Goal: Task Accomplishment & Management: Manage account settings

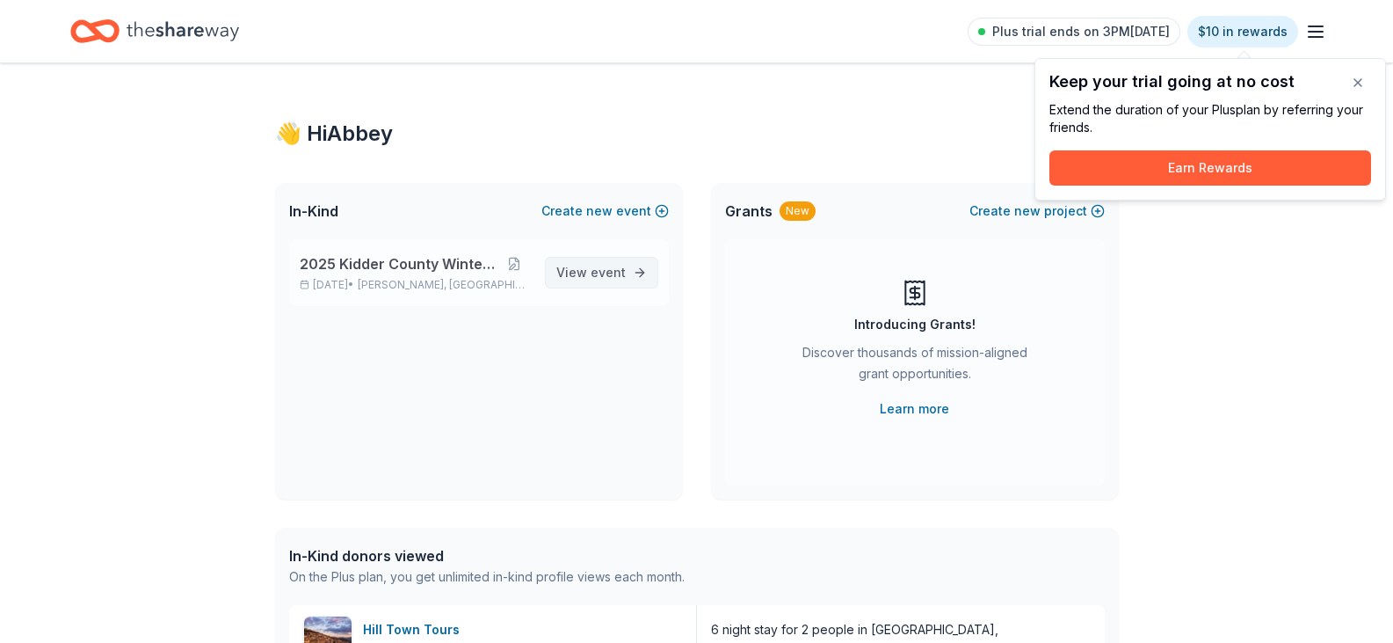
click at [580, 268] on span "View event" at bounding box center [590, 272] width 69 height 21
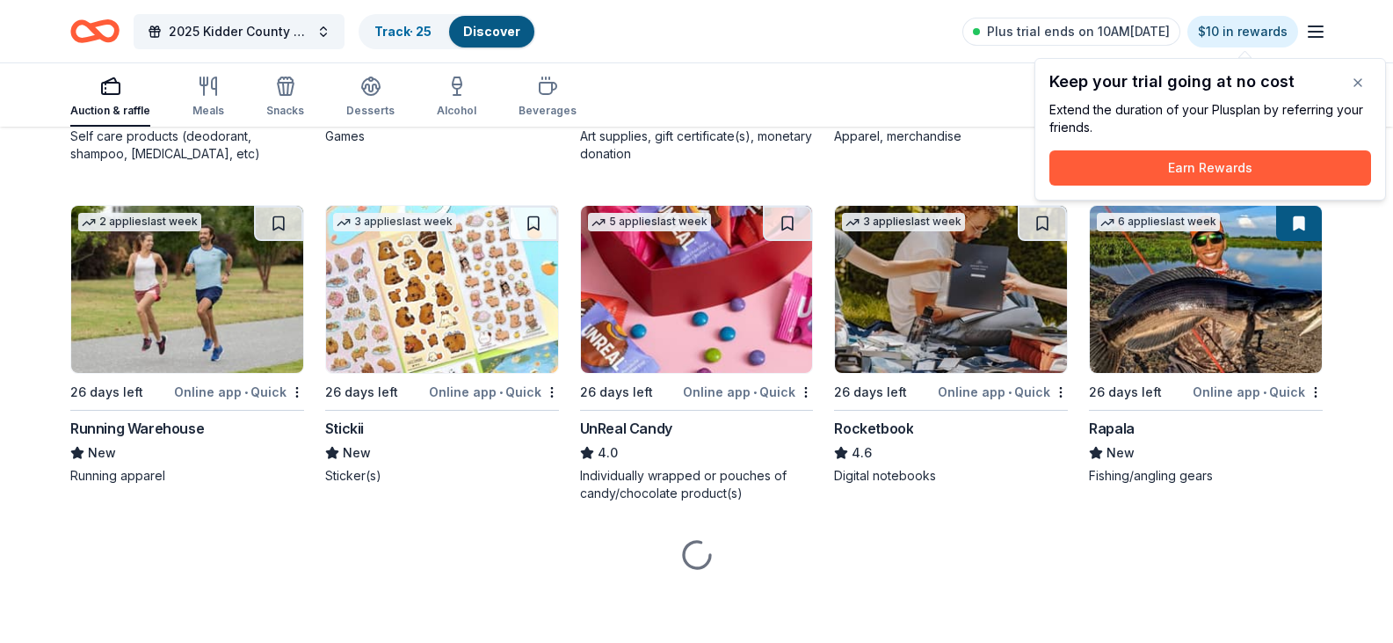
scroll to position [3851, 0]
click at [385, 99] on div "Stonemaier Games" at bounding box center [388, 88] width 127 height 21
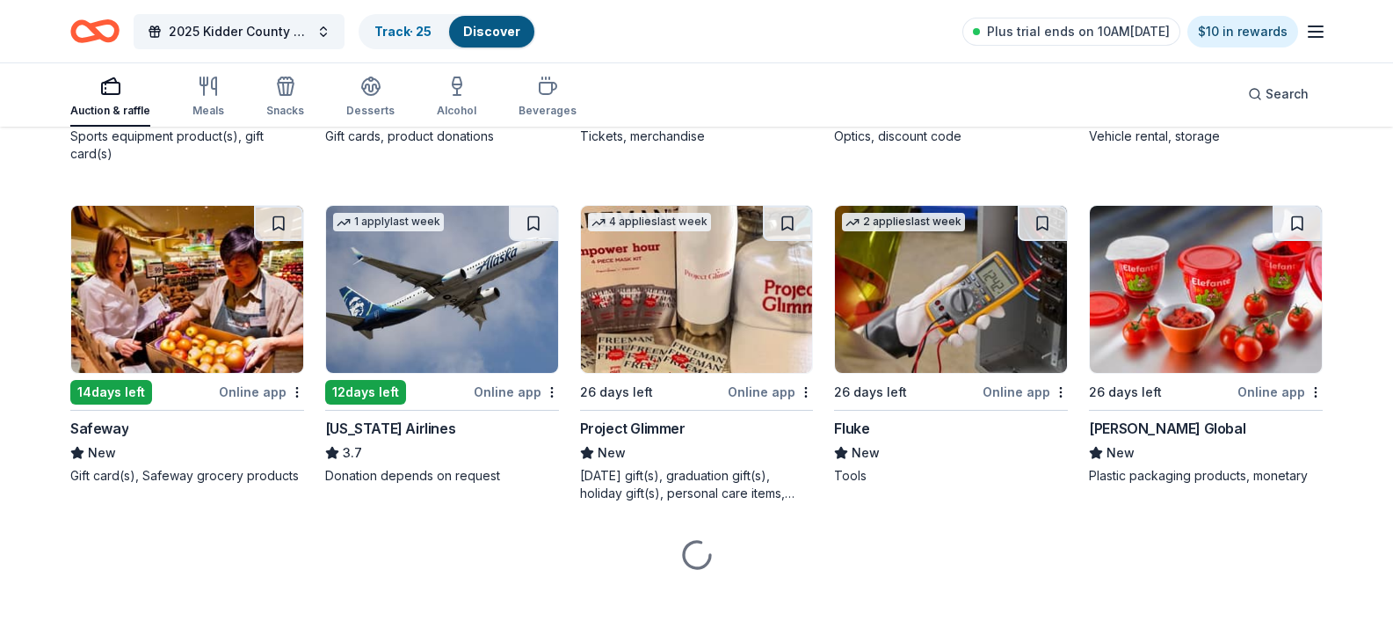
scroll to position [5086, 0]
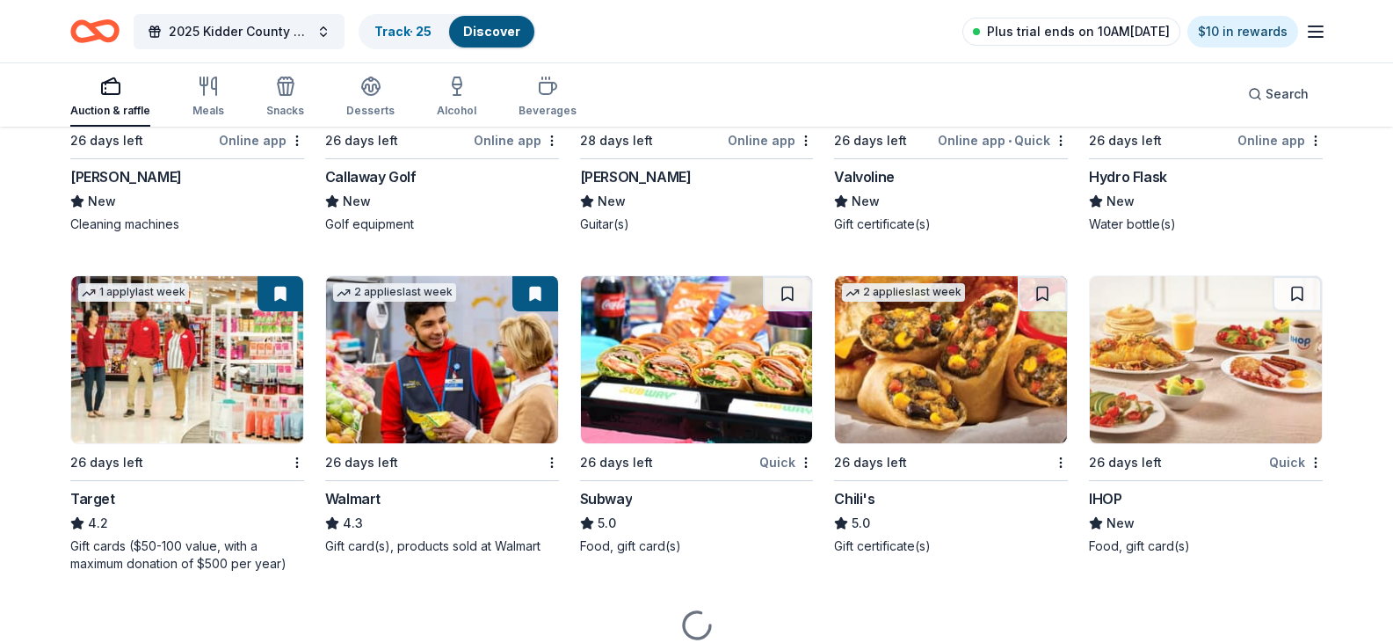
click at [1102, 41] on span "Plus trial ends on 10AM, 10/13" at bounding box center [1078, 31] width 183 height 21
click at [1157, 29] on span "Plus trial ends on 10AM, 10/13" at bounding box center [1078, 31] width 183 height 21
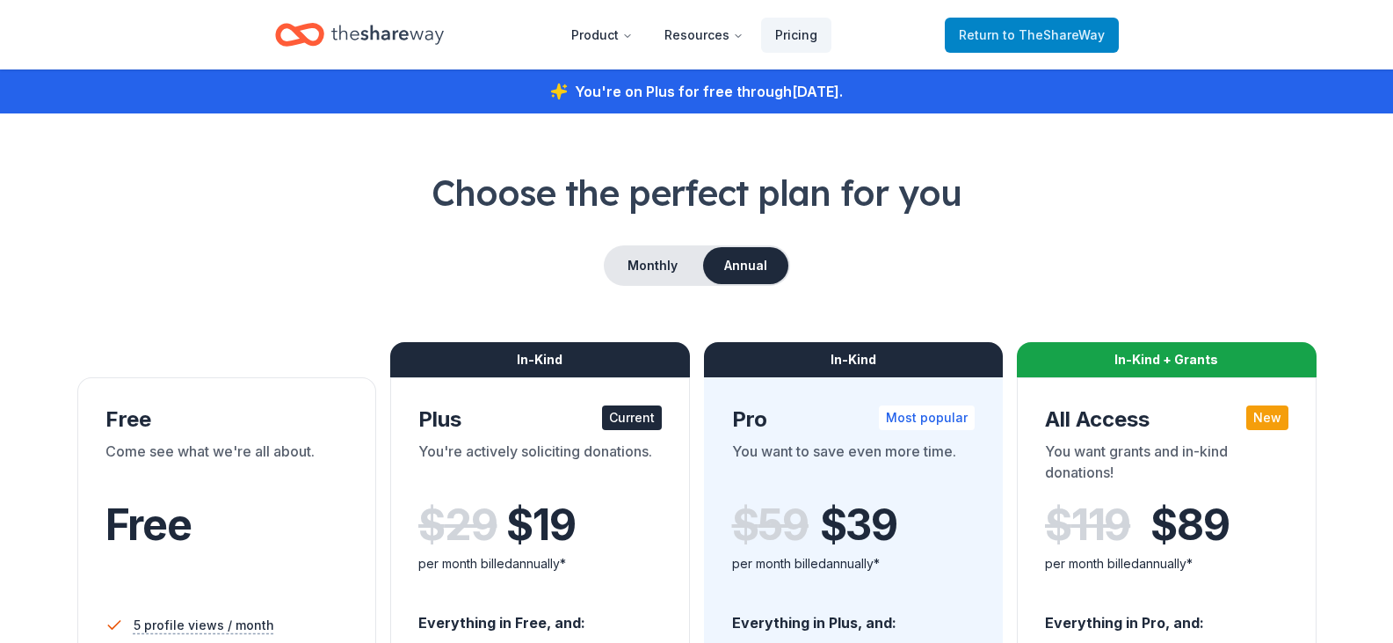
click at [1012, 41] on span "Return to TheShareWay" at bounding box center [1032, 35] width 146 height 21
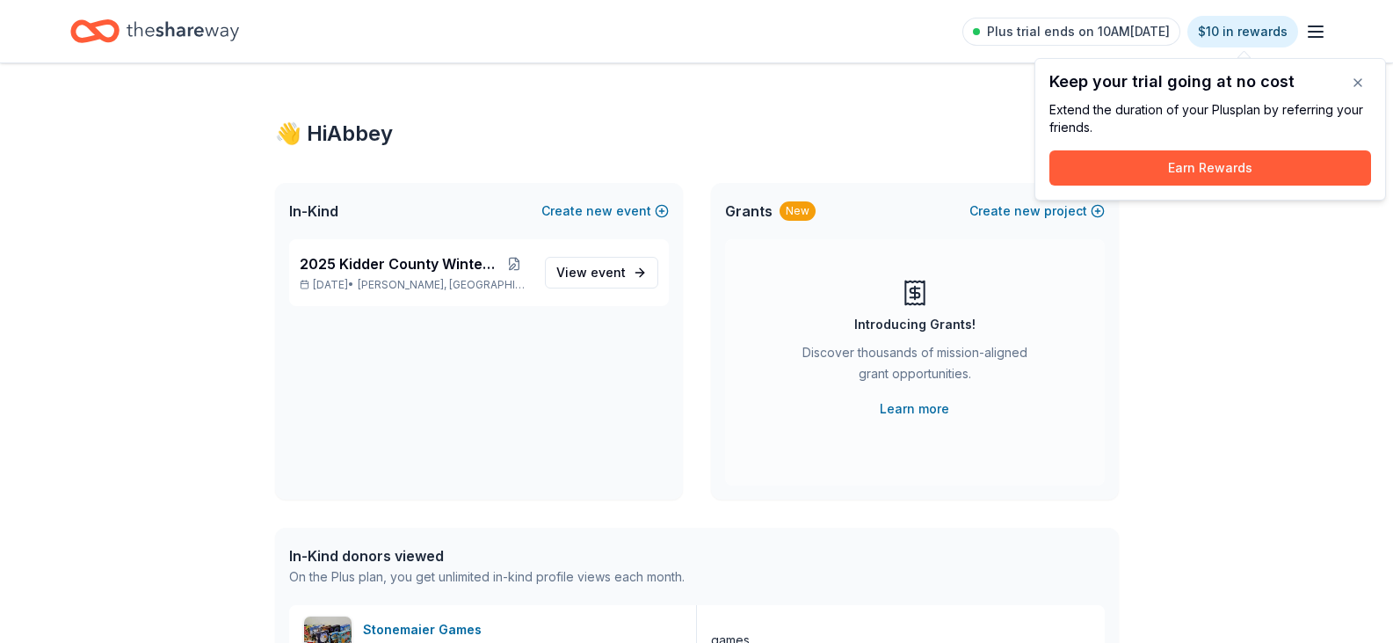
drag, startPoint x: 1358, startPoint y: 79, endPoint x: 1338, endPoint y: 62, distance: 26.2
click at [1358, 78] on button "button" at bounding box center [1358, 82] width 35 height 35
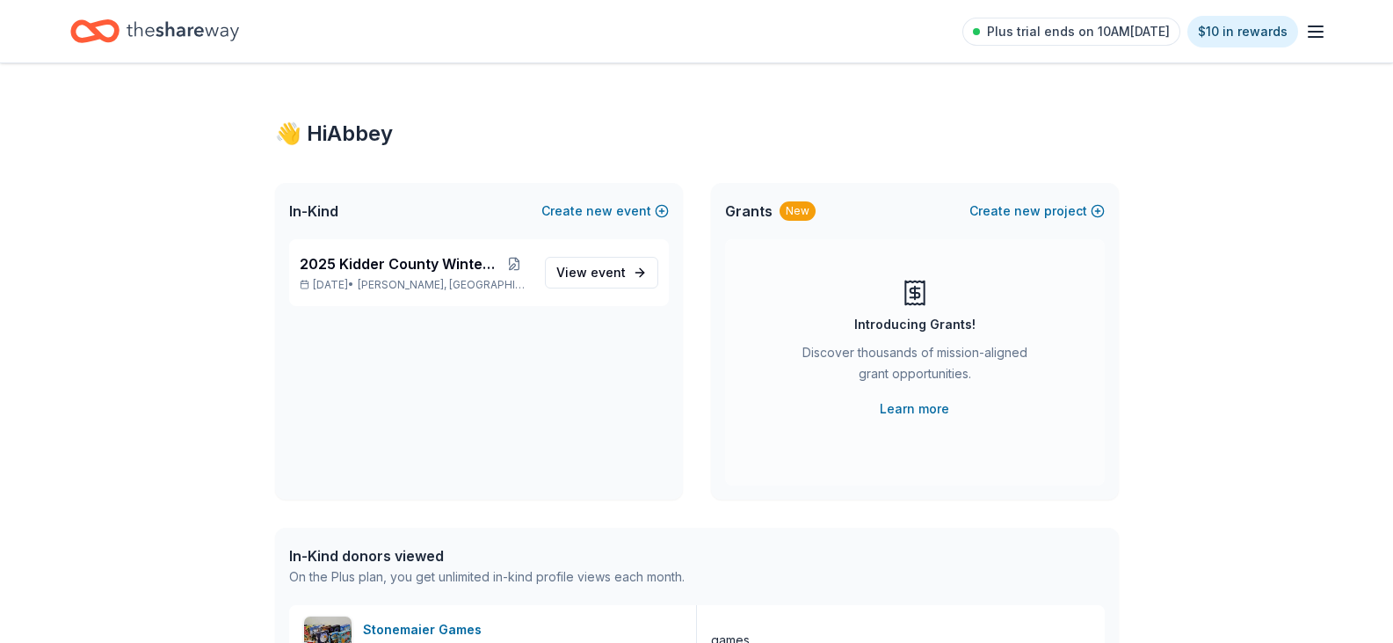
click at [1310, 32] on line "button" at bounding box center [1316, 32] width 14 height 0
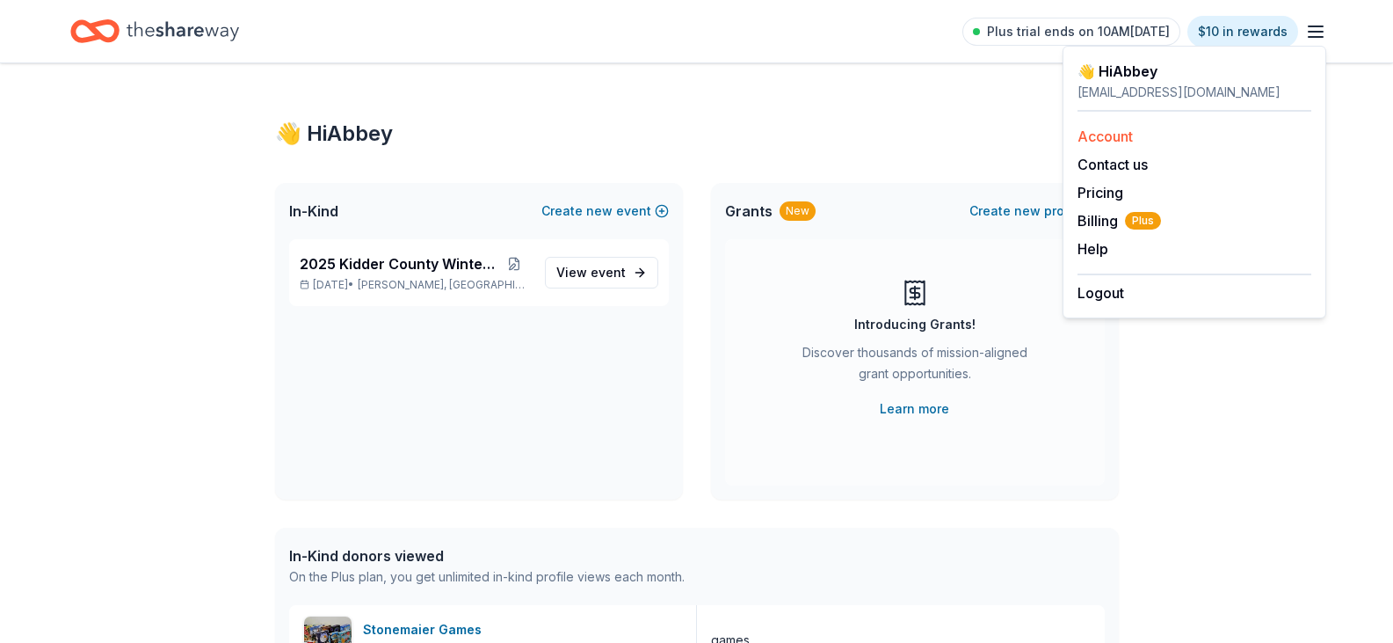
click at [1109, 138] on link "Account" at bounding box center [1105, 136] width 55 height 18
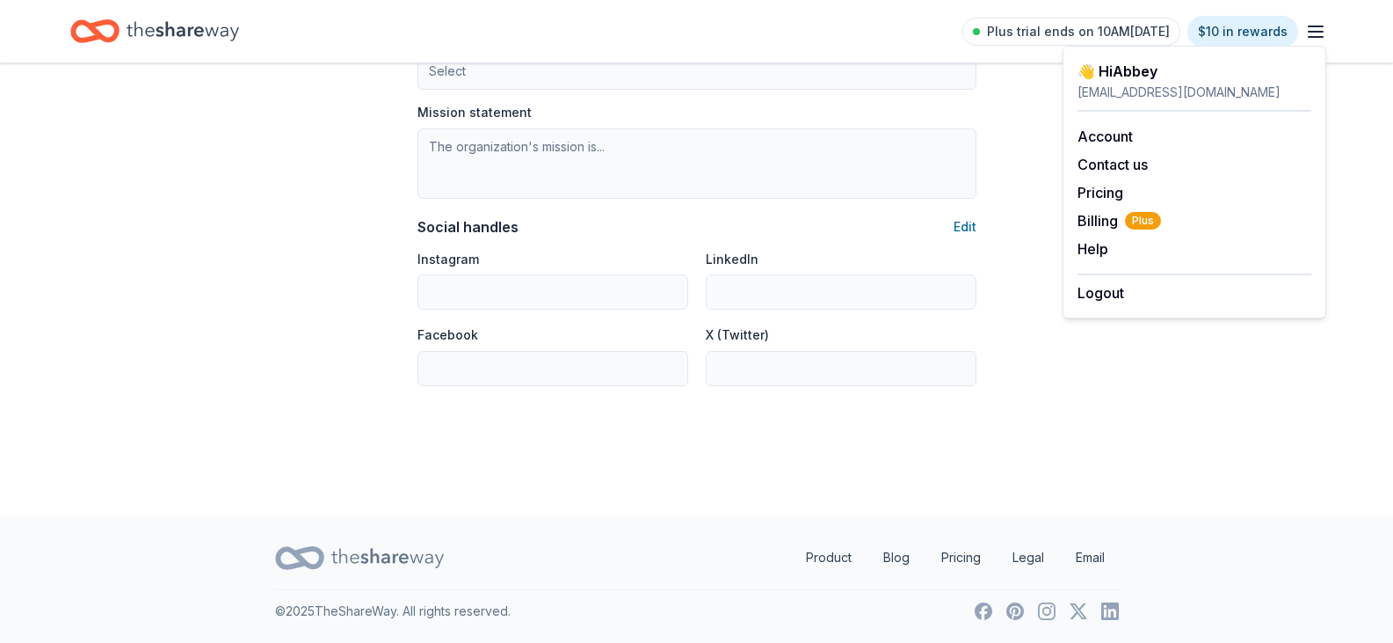
scroll to position [1029, 0]
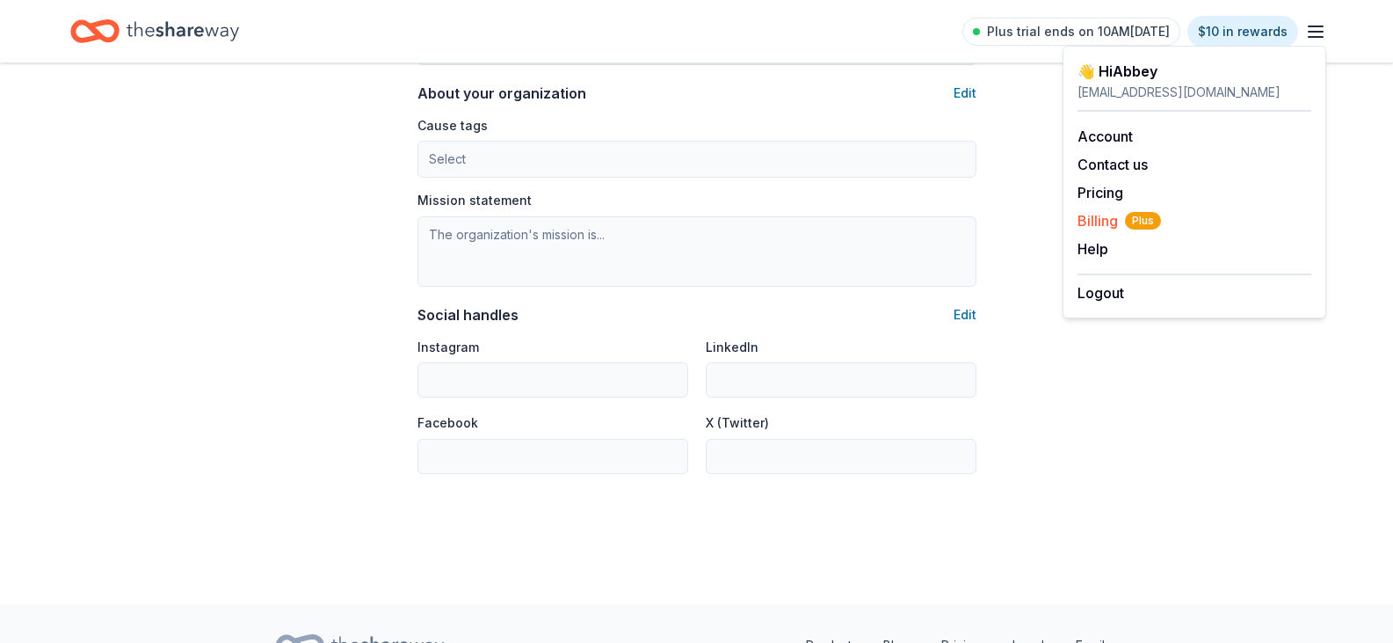
click at [1108, 214] on span "Billing Plus" at bounding box center [1120, 220] width 84 height 21
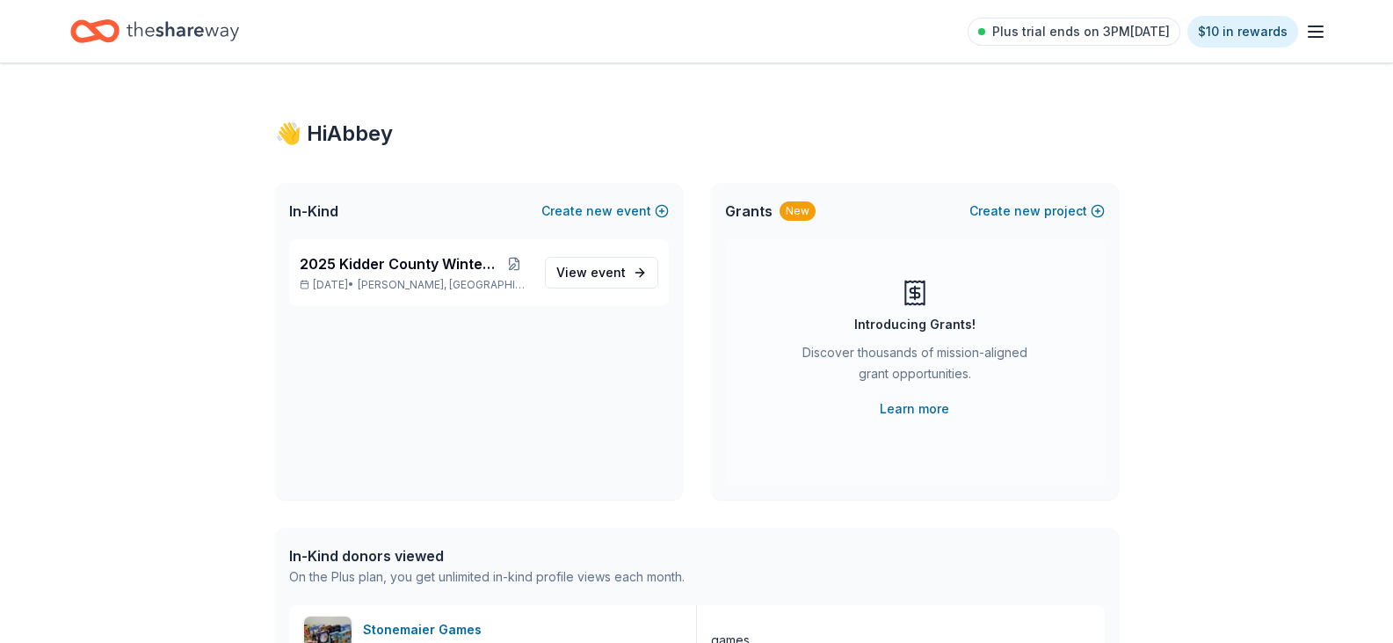
click at [1313, 34] on icon "button" at bounding box center [1315, 31] width 21 height 21
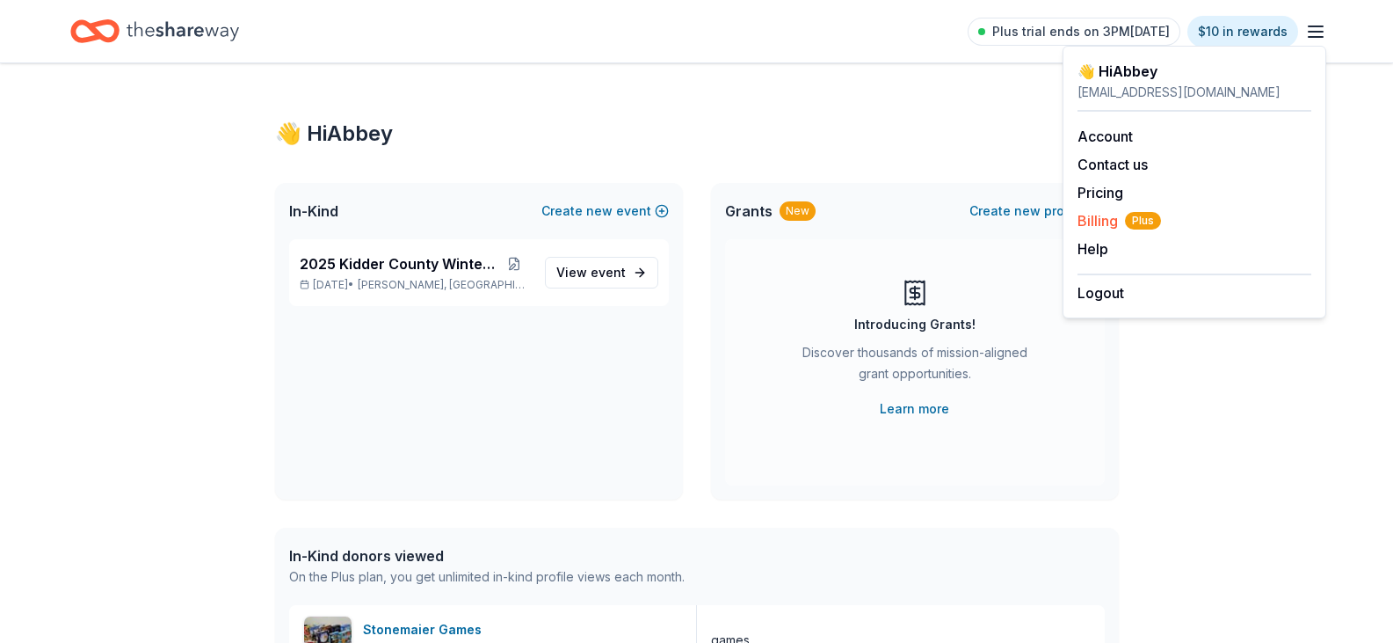
click at [1102, 218] on span "Billing Plus" at bounding box center [1120, 220] width 84 height 21
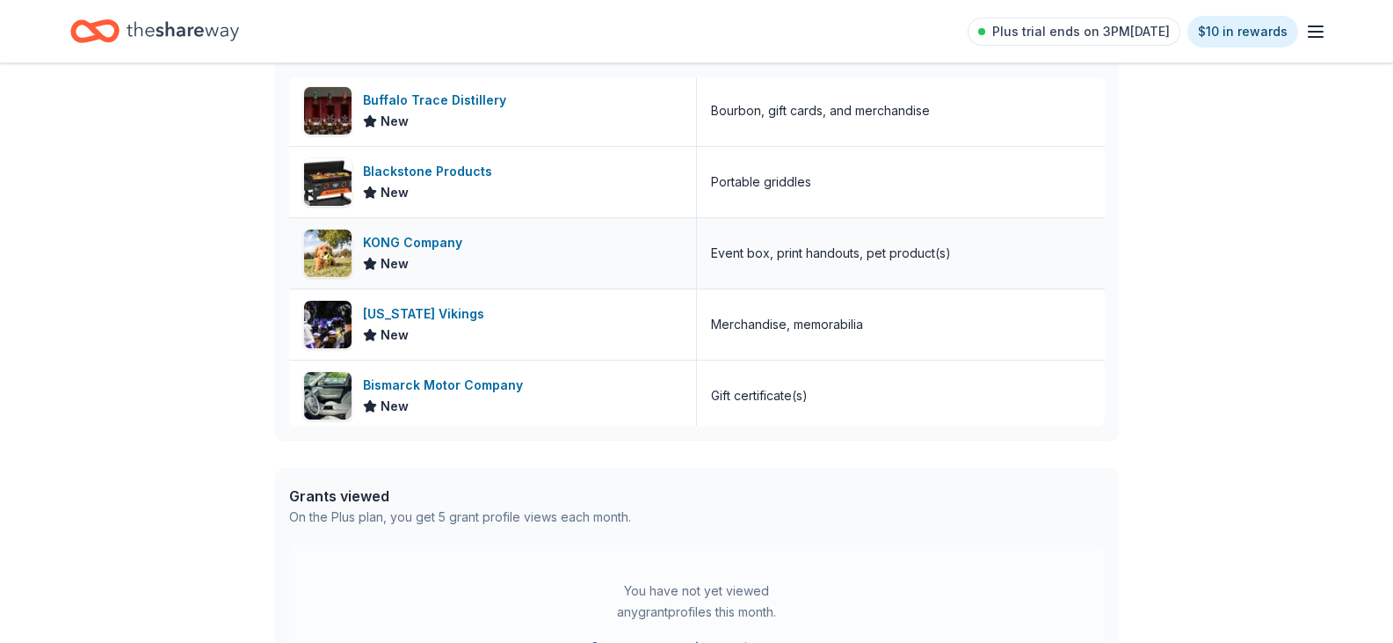
scroll to position [1487, 0]
